Goal: Transaction & Acquisition: Purchase product/service

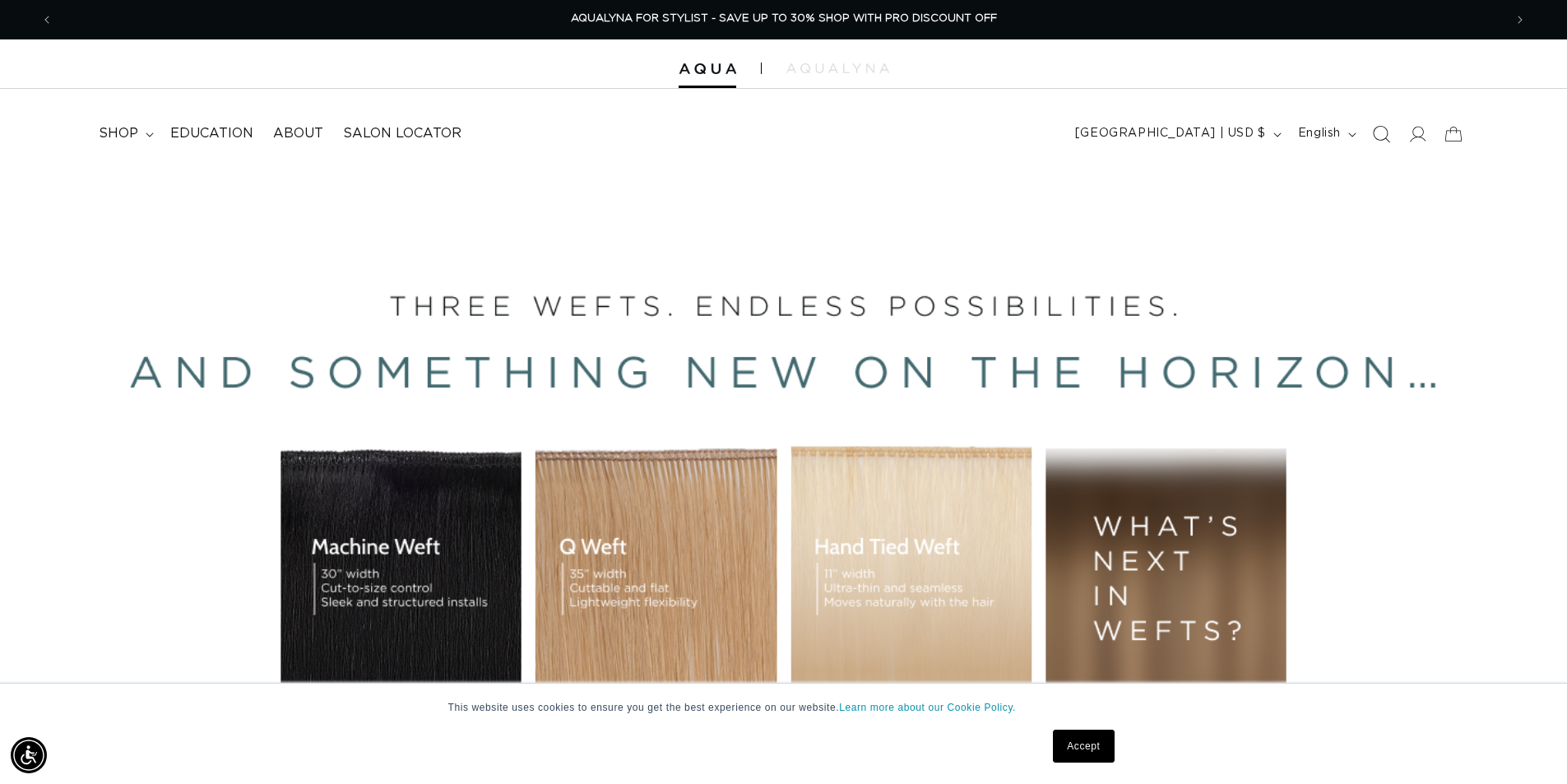
click at [1387, 133] on icon "Search" at bounding box center [1380, 133] width 17 height 17
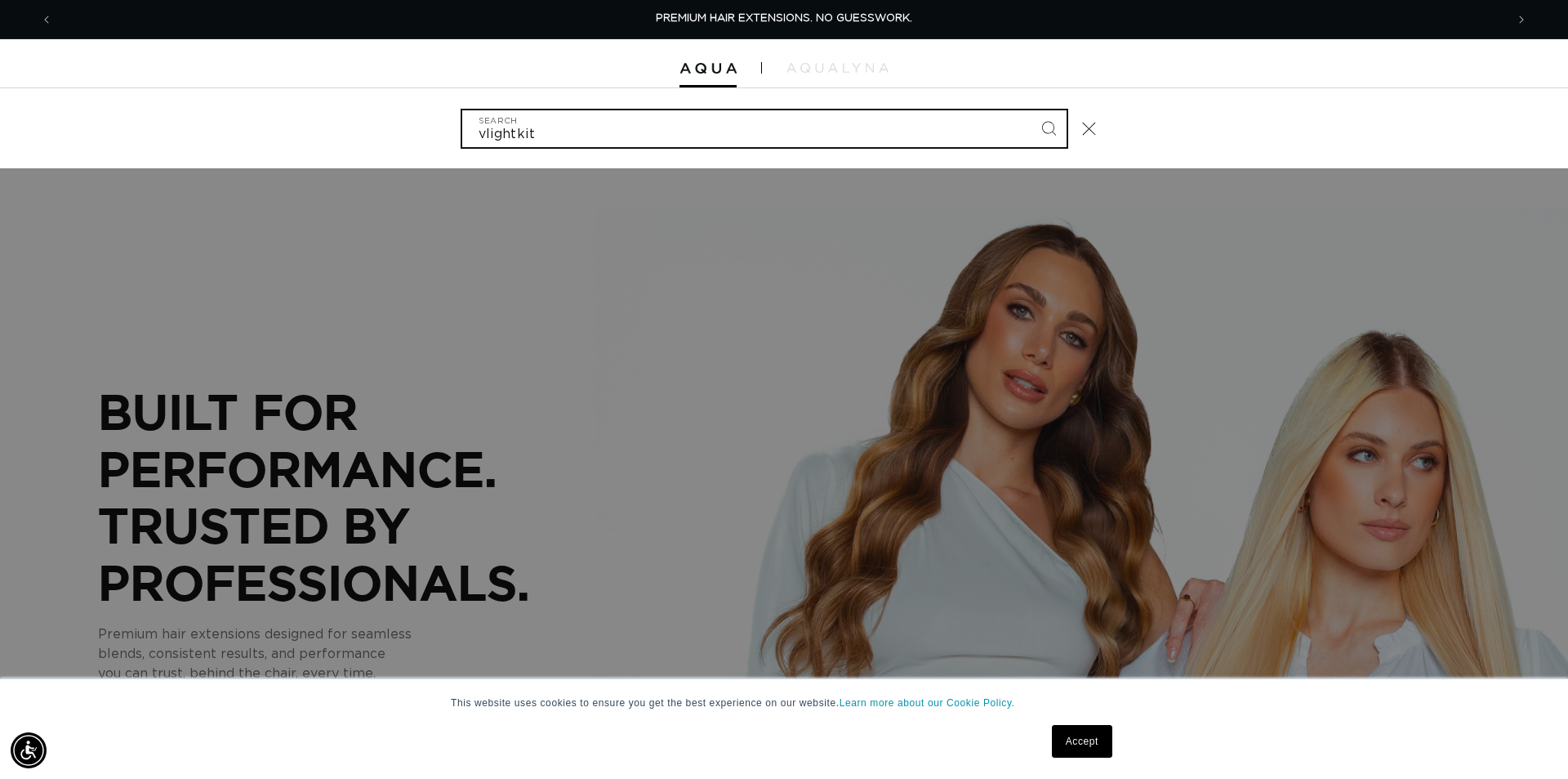
type input "vlightkit"
click at [1031, 110] on button "Search" at bounding box center [1049, 128] width 36 height 36
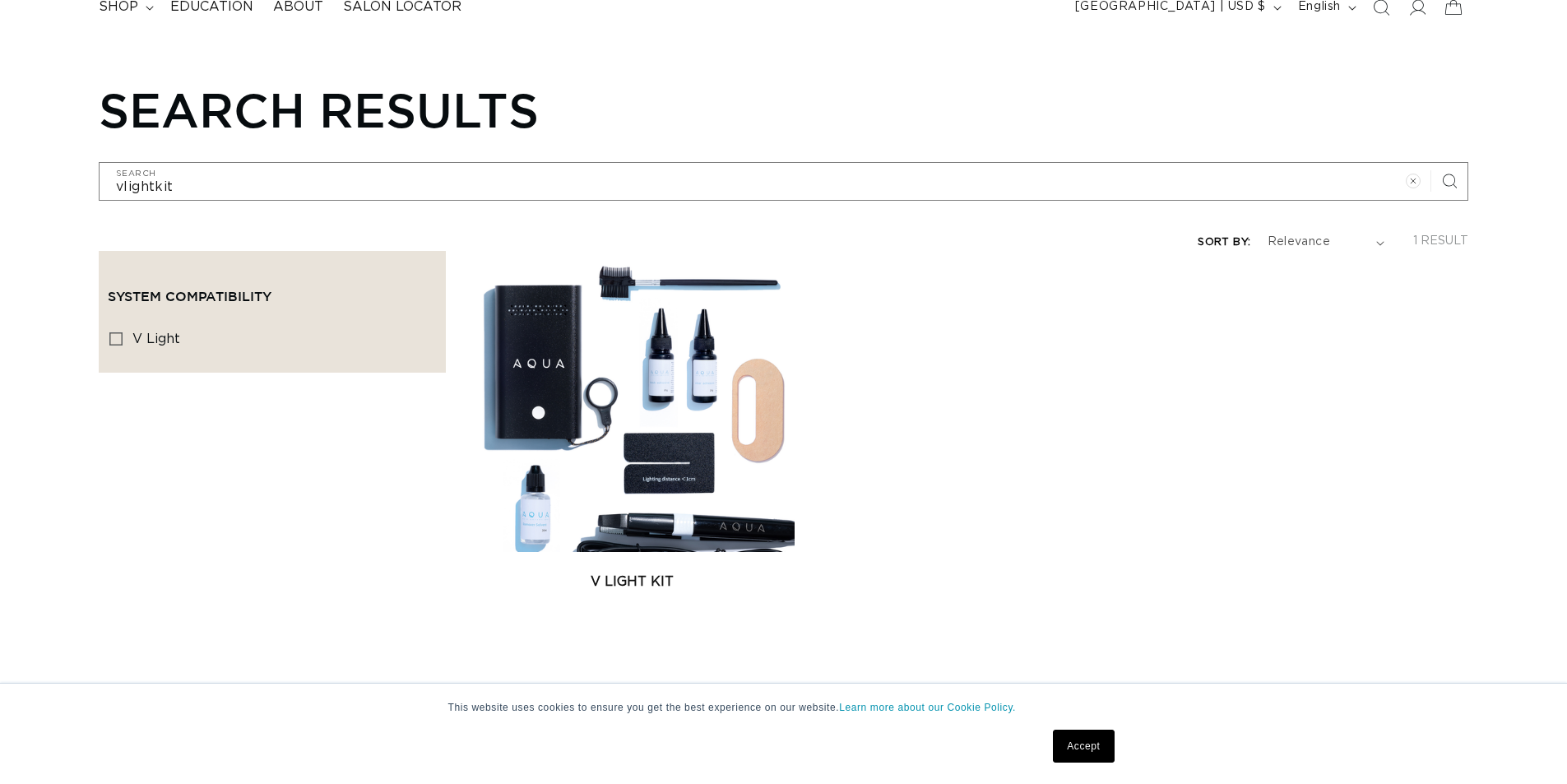
scroll to position [164, 0]
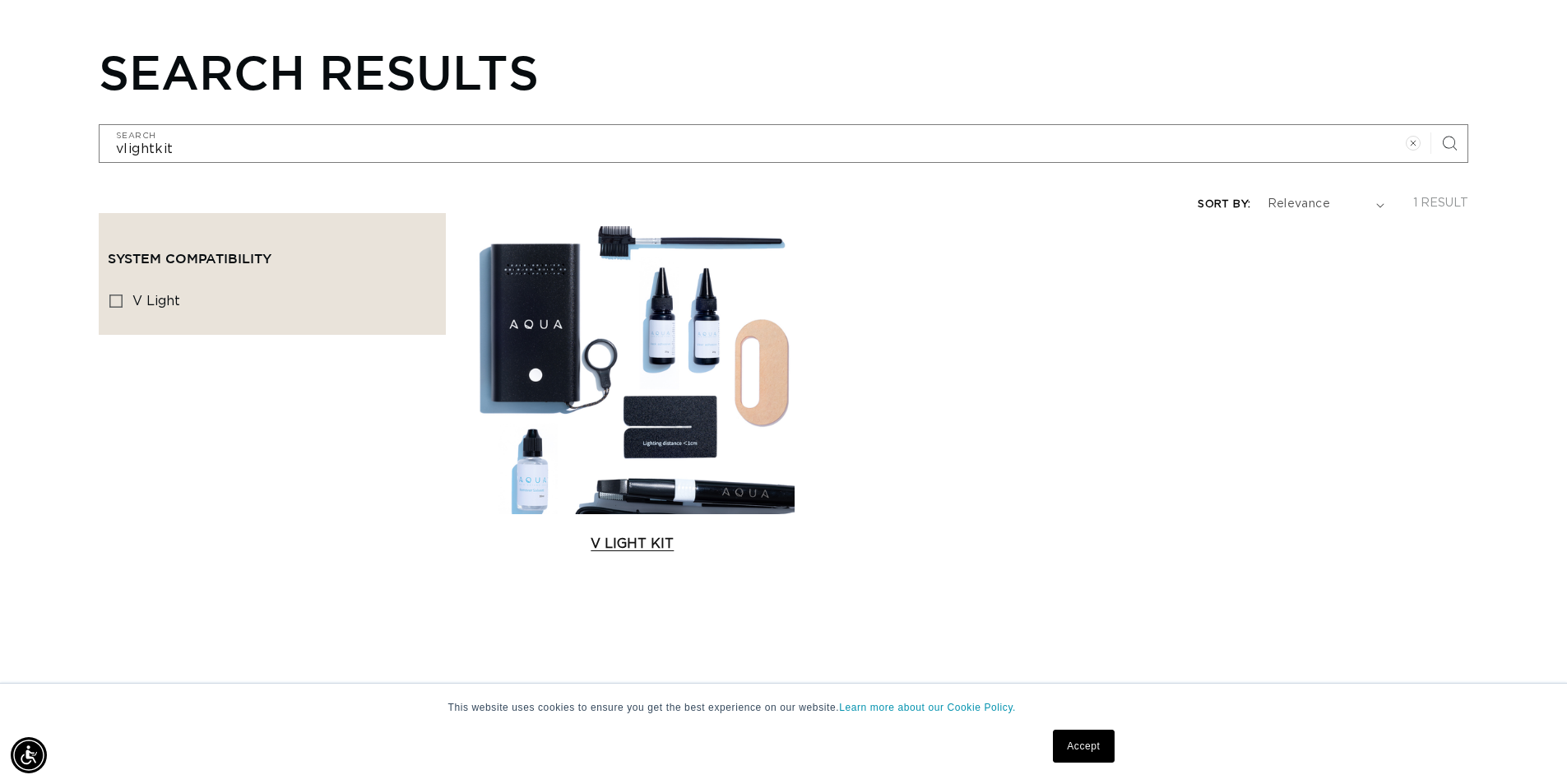
click at [702, 534] on link "V Light Kit" at bounding box center [633, 544] width 325 height 20
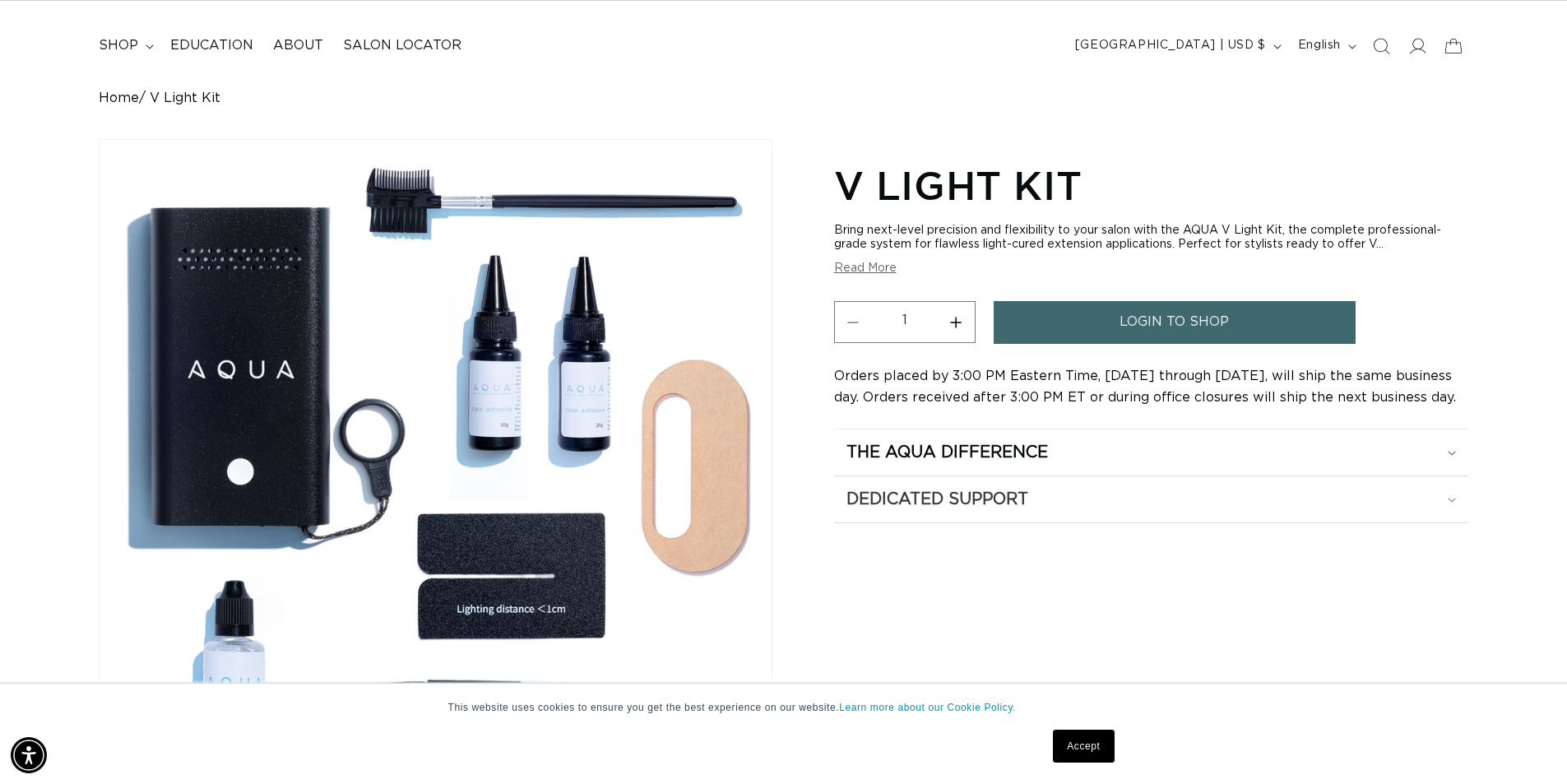
scroll to position [82, 0]
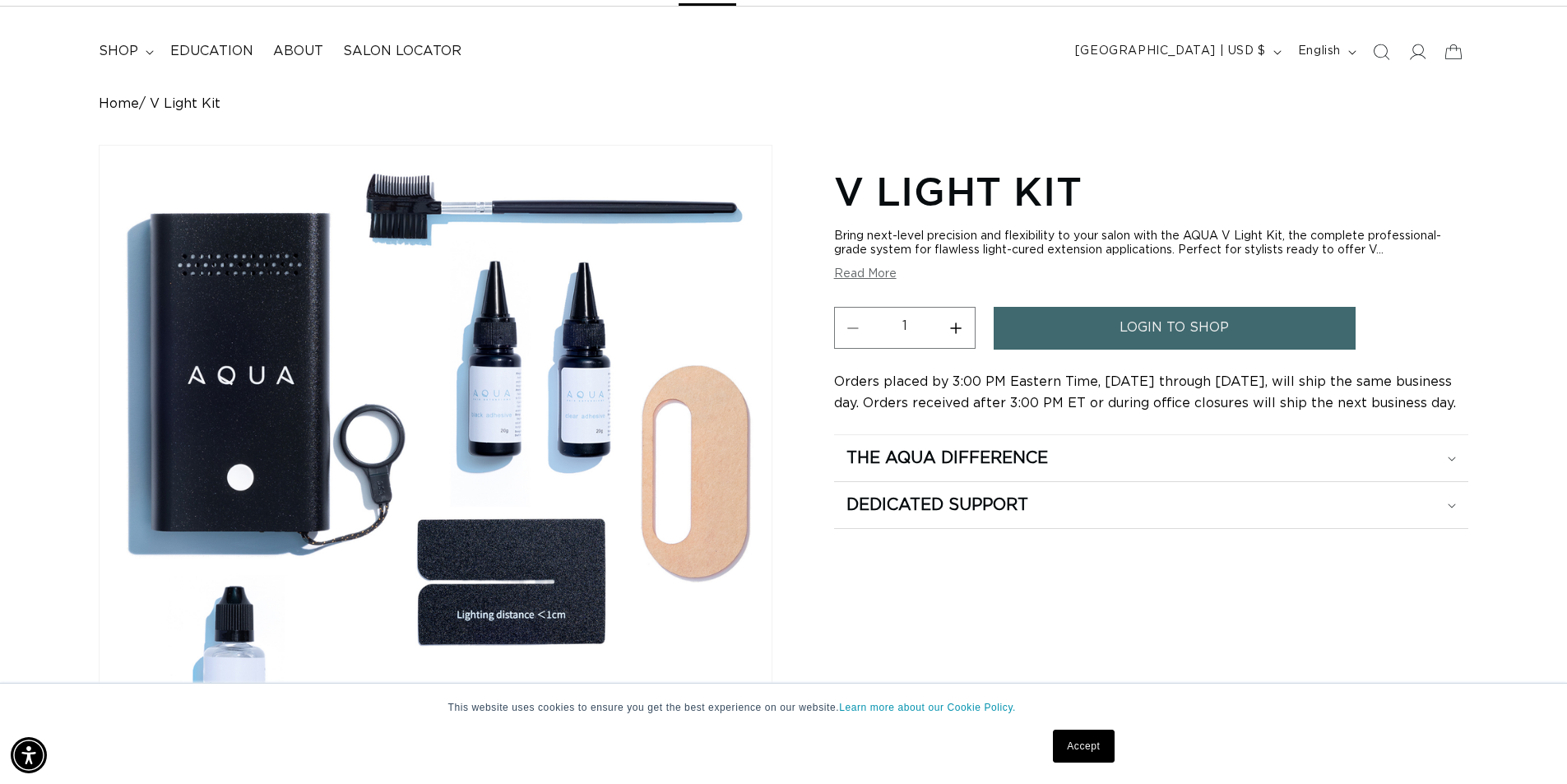
click at [876, 274] on button "Read More" at bounding box center [865, 273] width 62 height 14
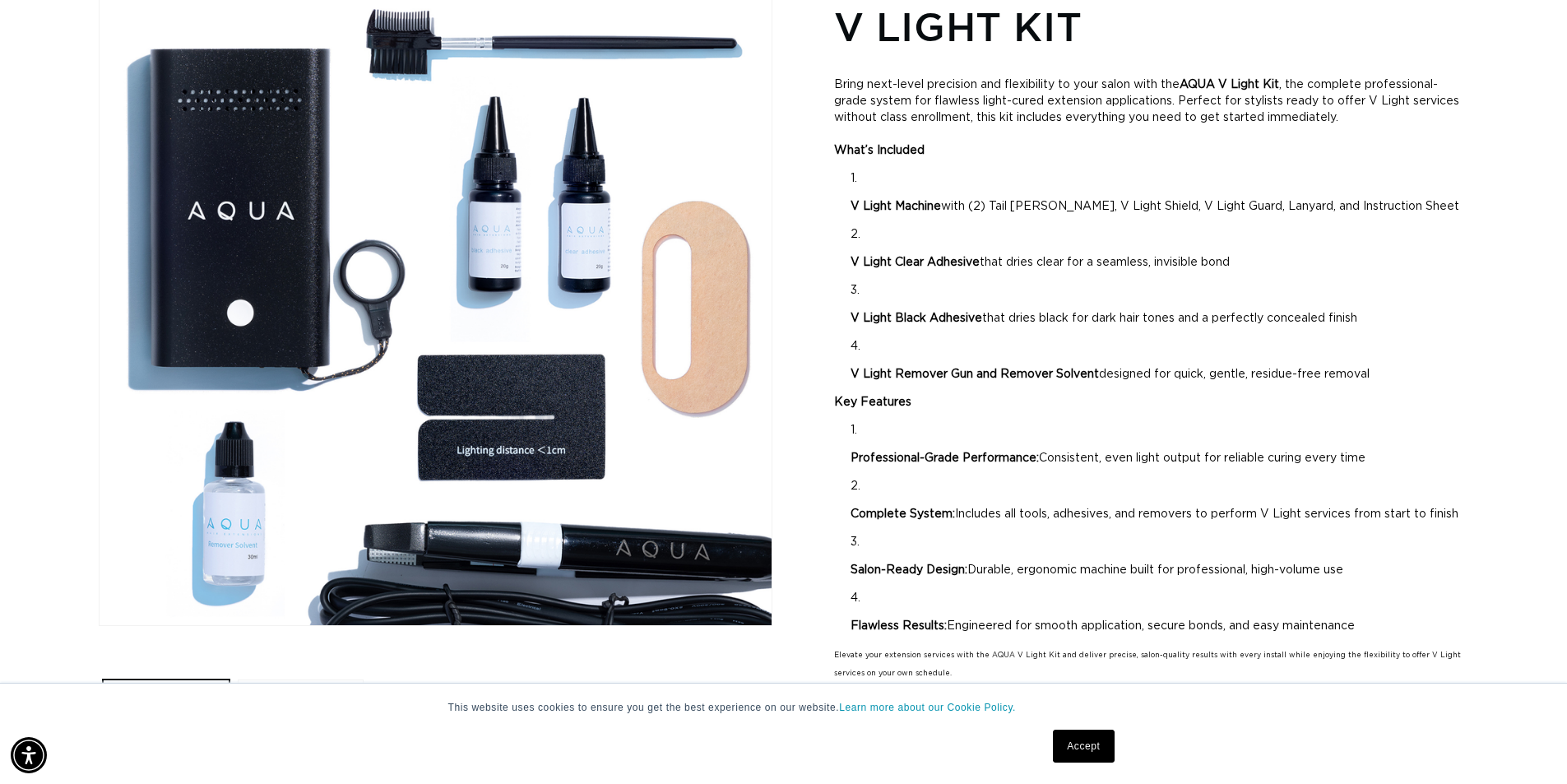
scroll to position [0, 2901]
